Goal: Transaction & Acquisition: Register for event/course

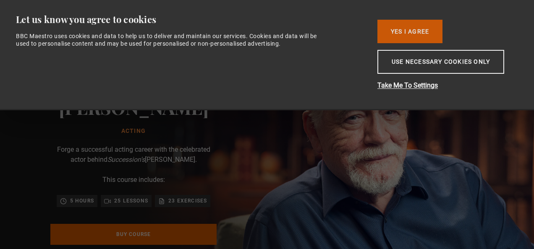
click at [411, 32] on button "Yes I Agree" at bounding box center [409, 31] width 65 height 23
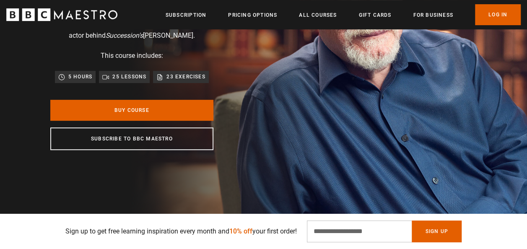
scroll to position [0, 105]
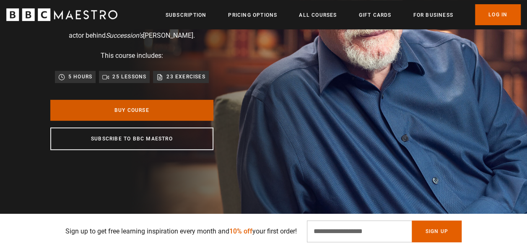
click at [189, 113] on link "Buy Course" at bounding box center [131, 110] width 163 height 21
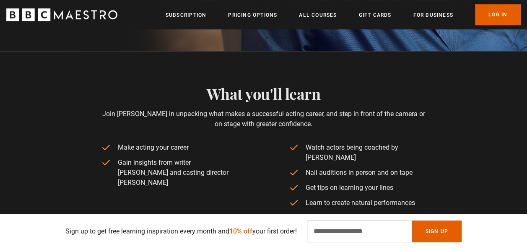
scroll to position [0, 105]
